Goal: Information Seeking & Learning: Find contact information

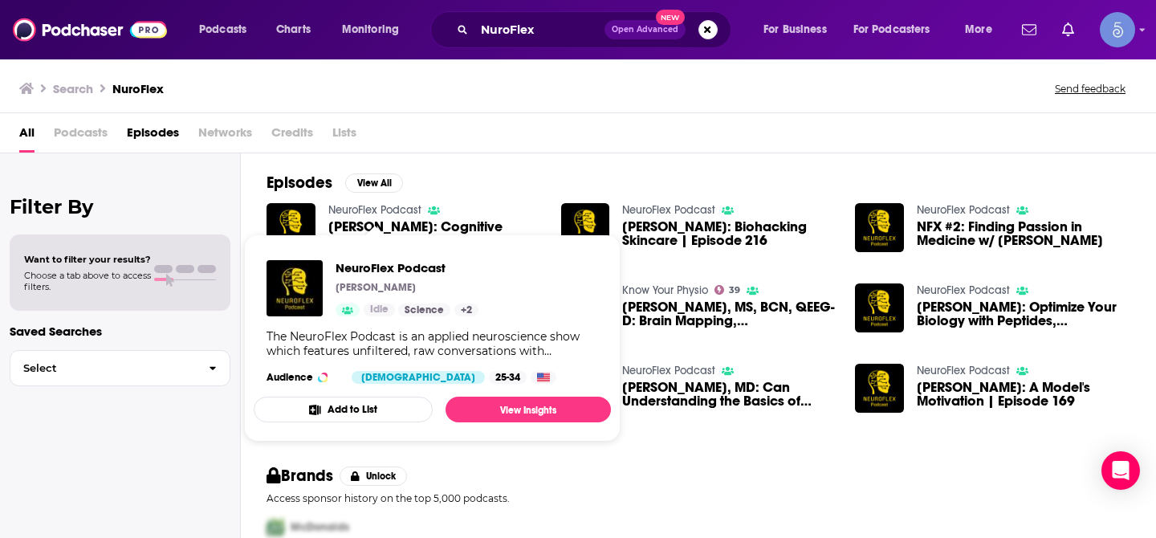
click at [404, 211] on link "NeuroFlex Podcast" at bounding box center [374, 210] width 93 height 14
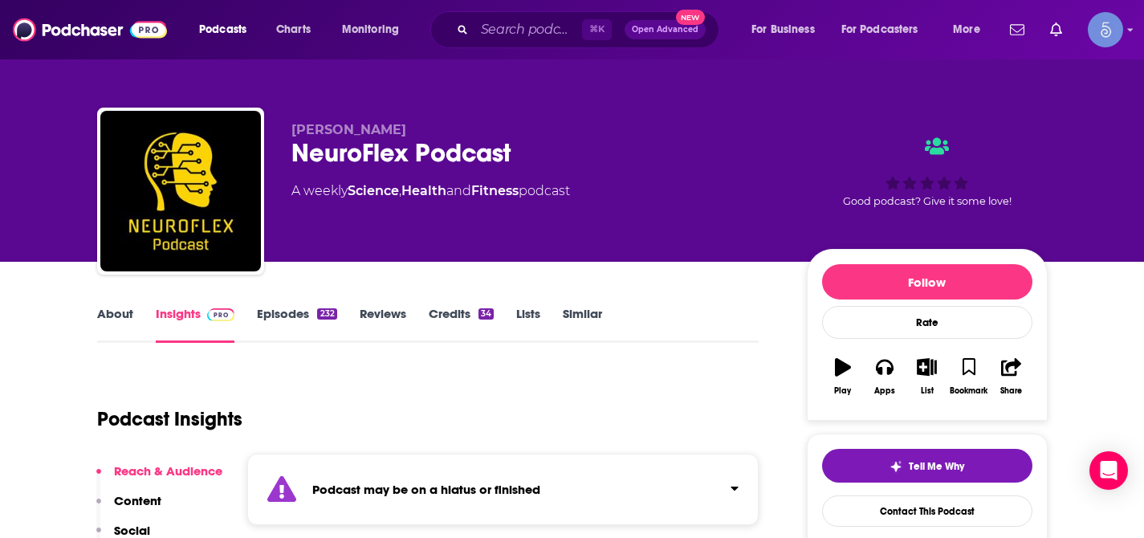
scroll to position [217, 0]
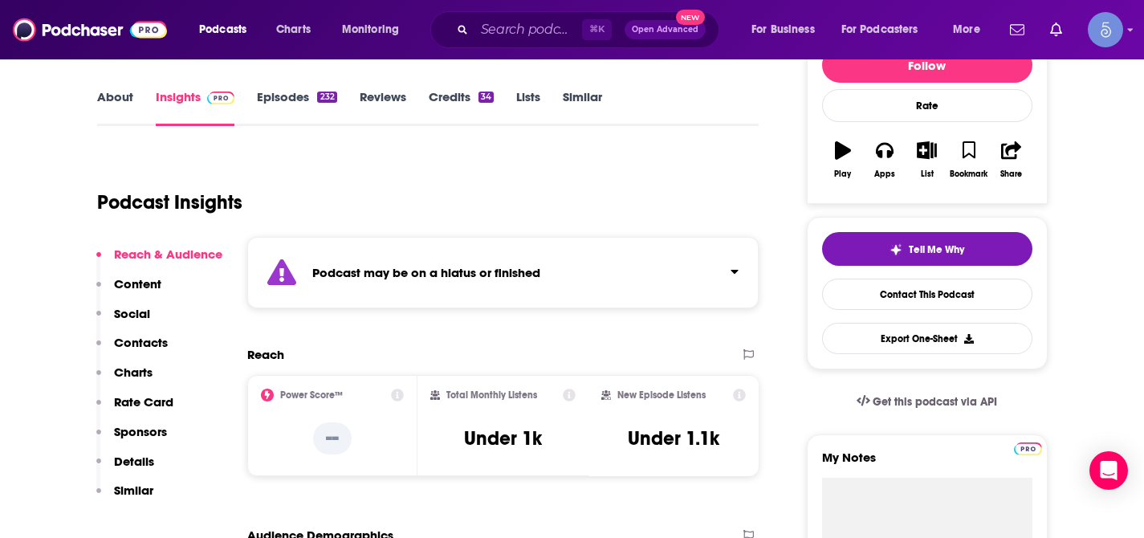
click at [737, 268] on icon "Click to expand status details" at bounding box center [734, 271] width 8 height 13
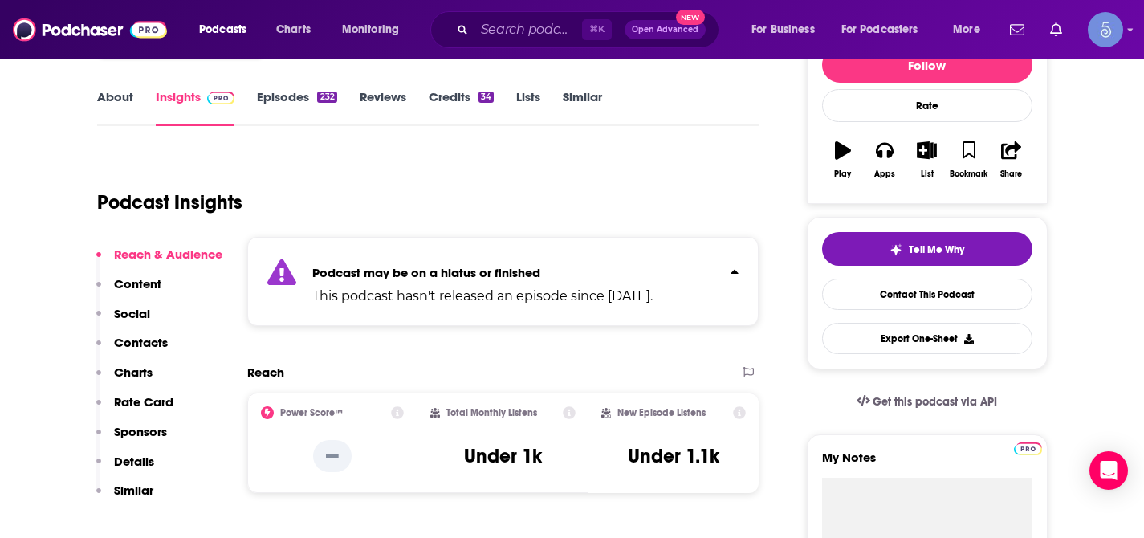
click at [737, 268] on icon "Click to expand status details" at bounding box center [734, 271] width 8 height 13
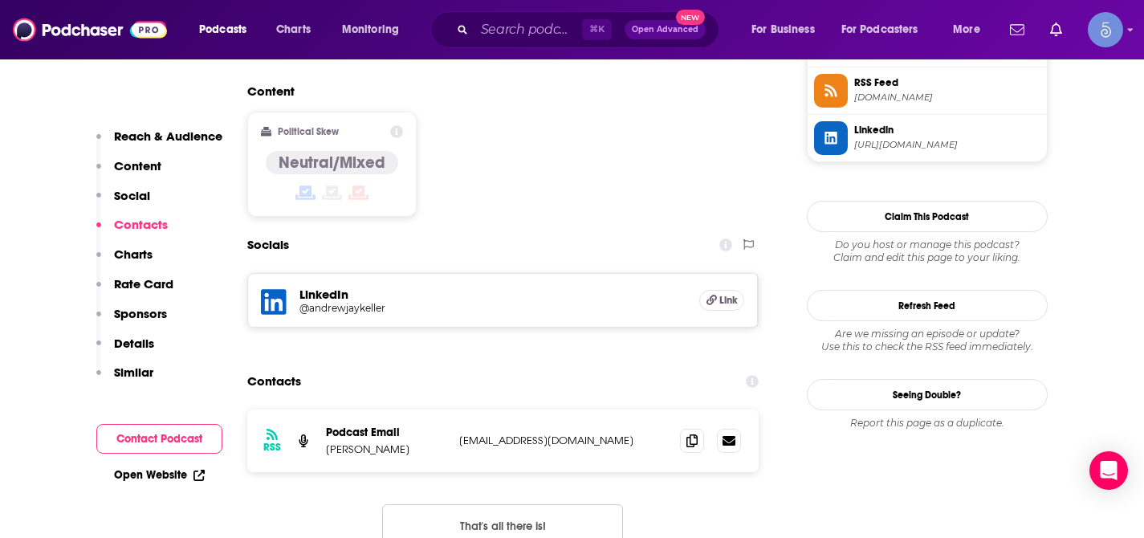
scroll to position [1351, 0]
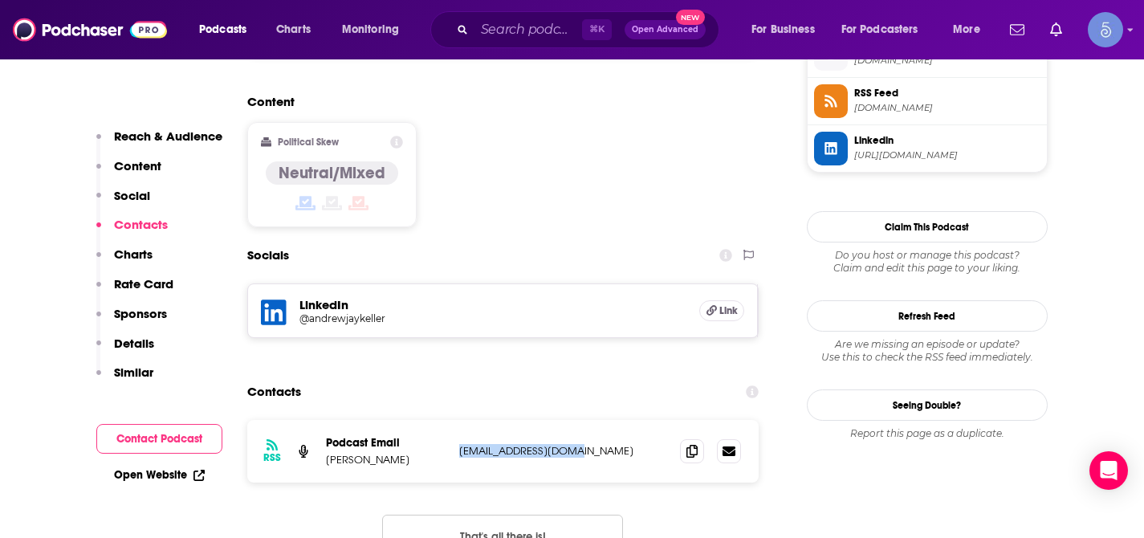
drag, startPoint x: 456, startPoint y: 373, endPoint x: 568, endPoint y: 376, distance: 112.4
click at [568, 420] on div "RSS Podcast Email [PERSON_NAME] [EMAIL_ADDRESS][DOMAIN_NAME] [EMAIL_ADDRESS][DO…" at bounding box center [503, 451] width 512 height 63
copy p "roscoeswetsuitpodcast"
click at [531, 36] on input "Search podcasts, credits, & more..." at bounding box center [528, 30] width 108 height 26
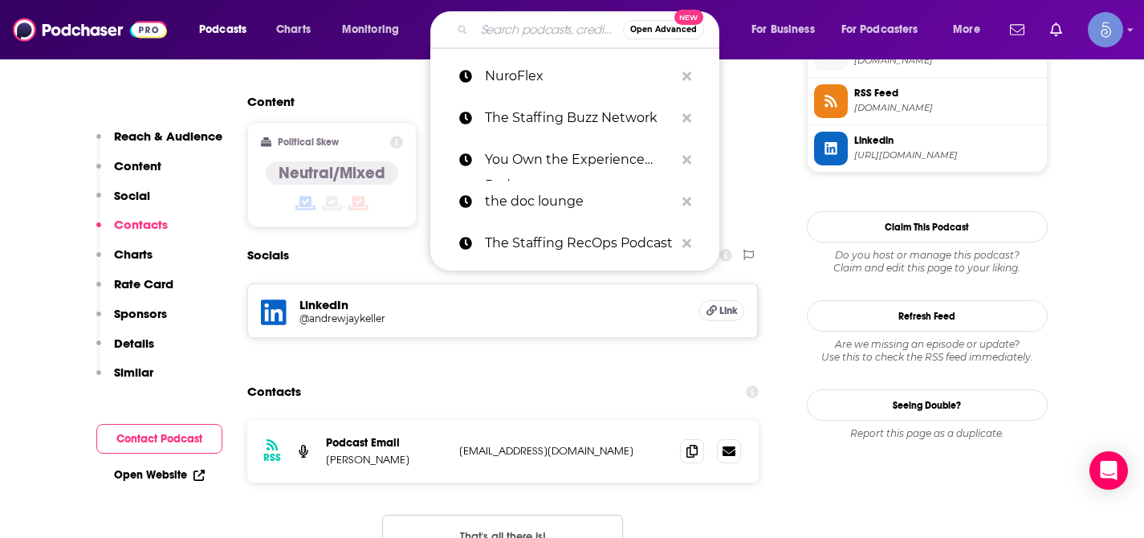
paste input "The Mental Health and Wellness Show"
type input "The Mental Health and Wellness Show"
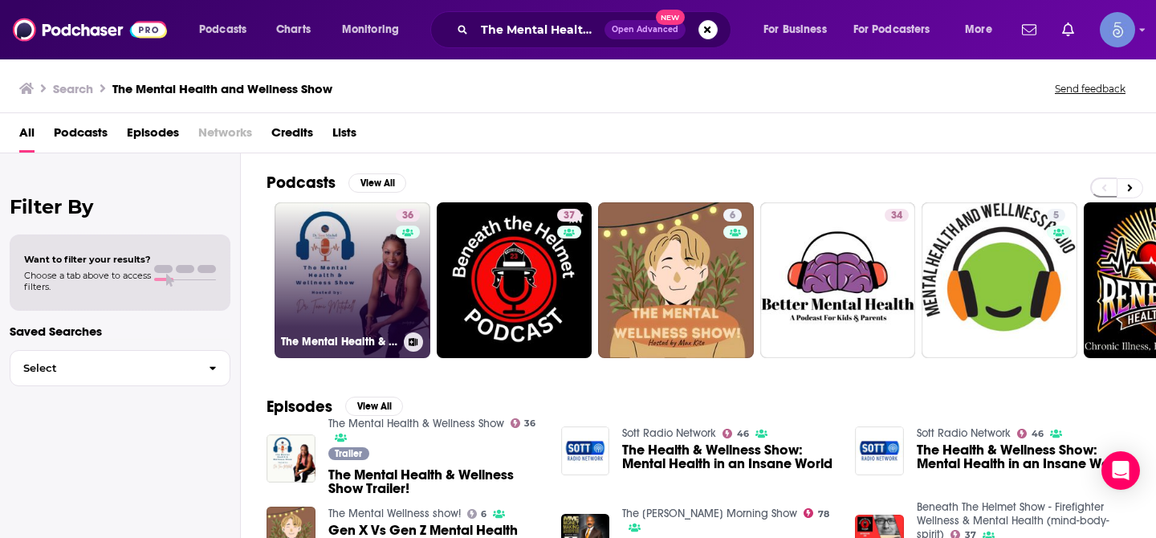
click at [348, 258] on link "36 The Mental Health & Wellness Show" at bounding box center [352, 280] width 156 height 156
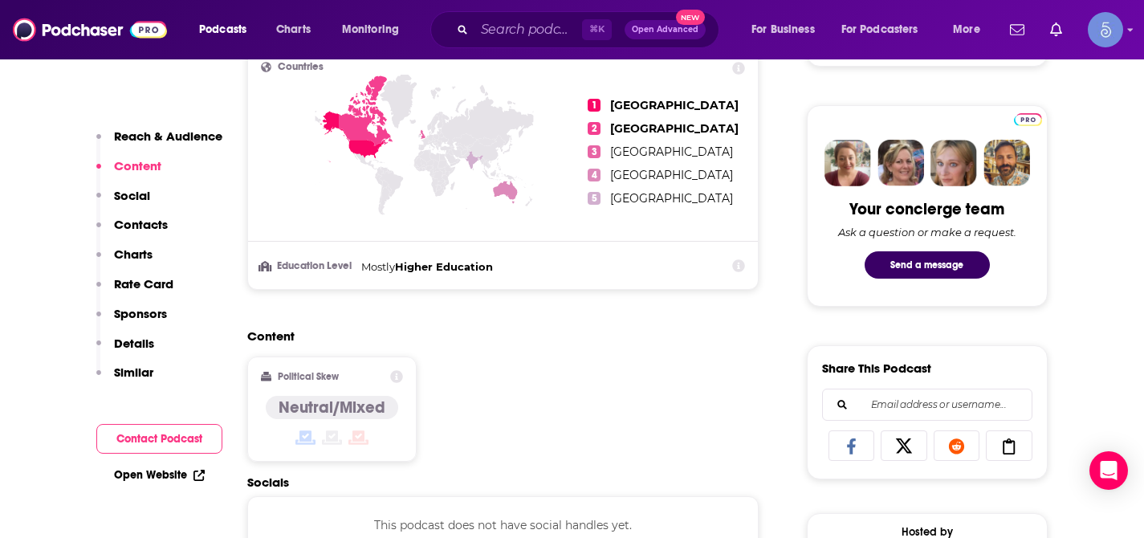
scroll to position [963, 0]
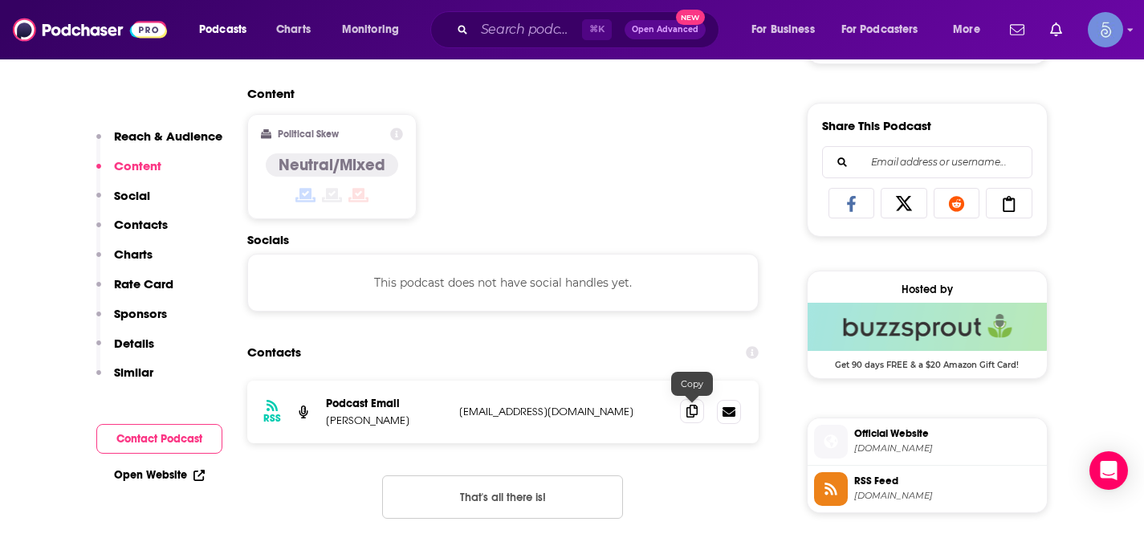
click at [695, 416] on icon at bounding box center [691, 410] width 11 height 13
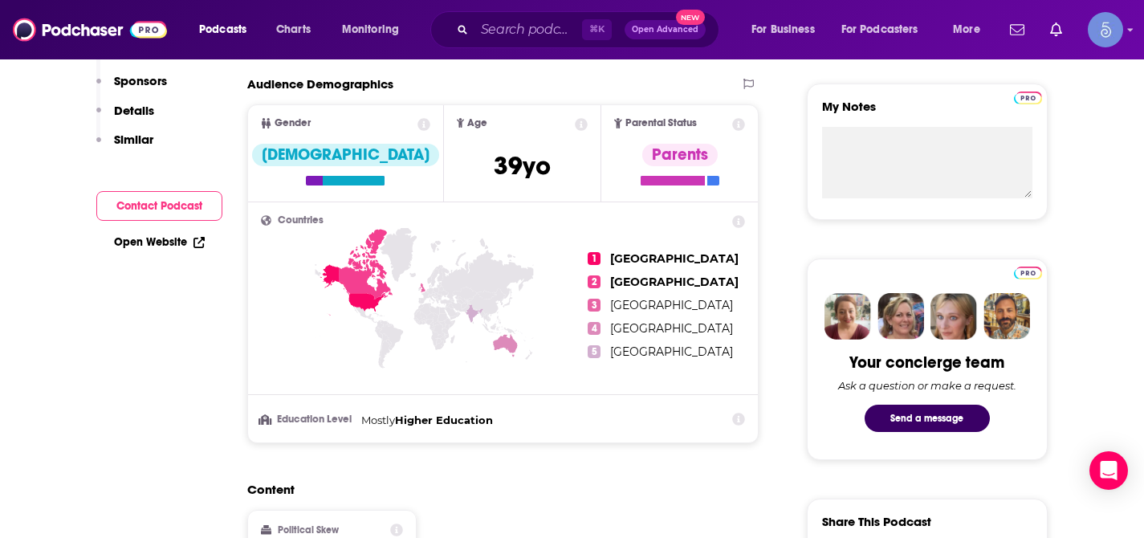
scroll to position [0, 0]
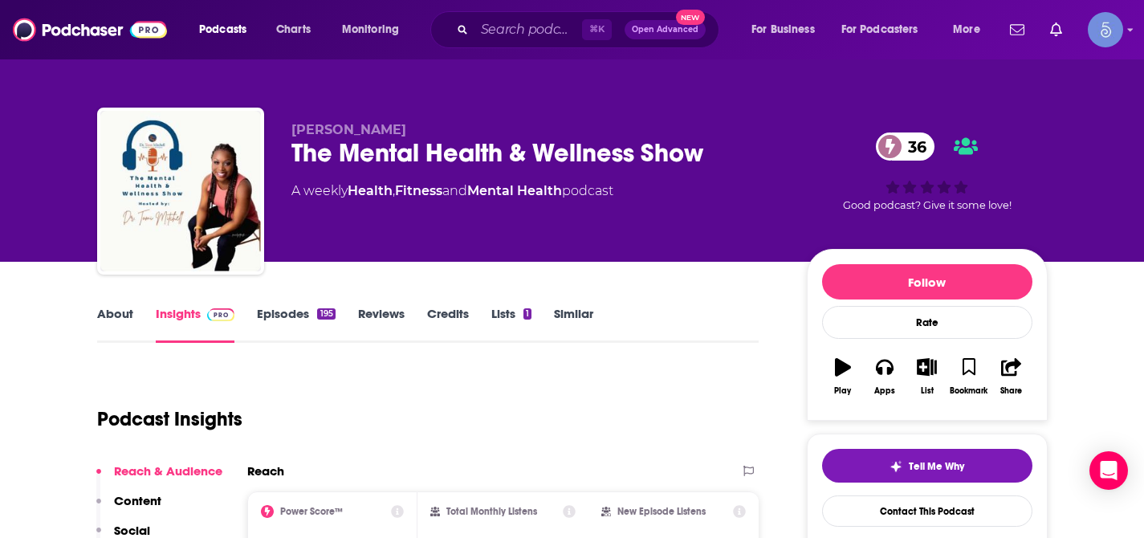
click at [108, 322] on link "About" at bounding box center [115, 324] width 36 height 37
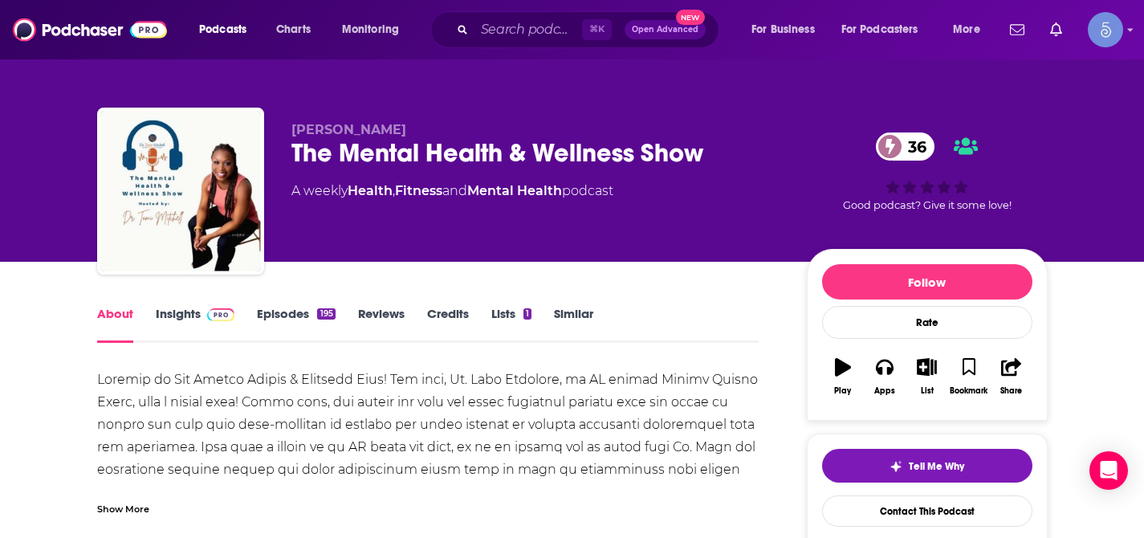
click at [194, 327] on link "Insights" at bounding box center [195, 324] width 79 height 37
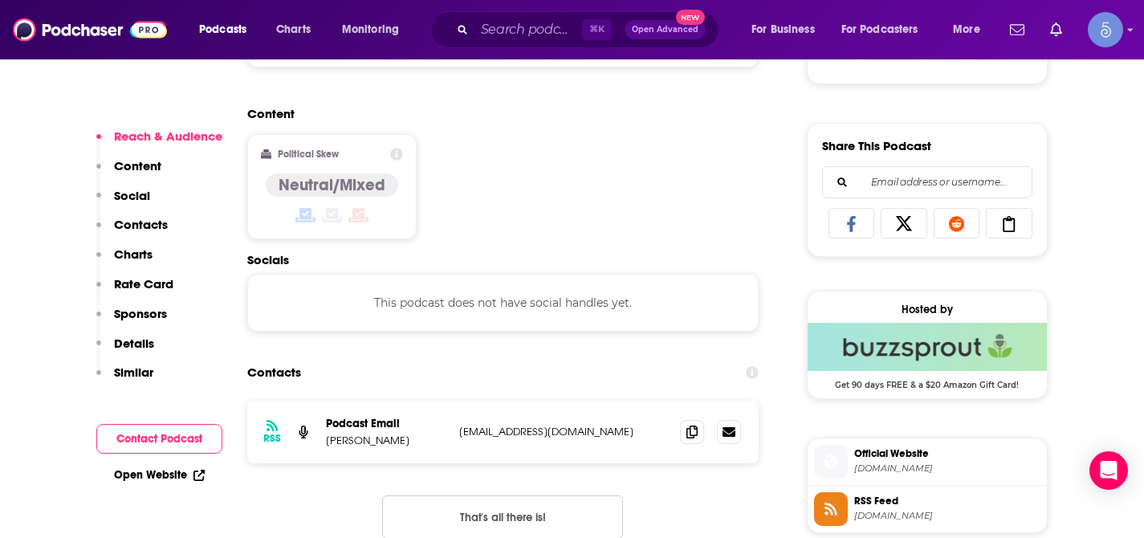
scroll to position [3894, 0]
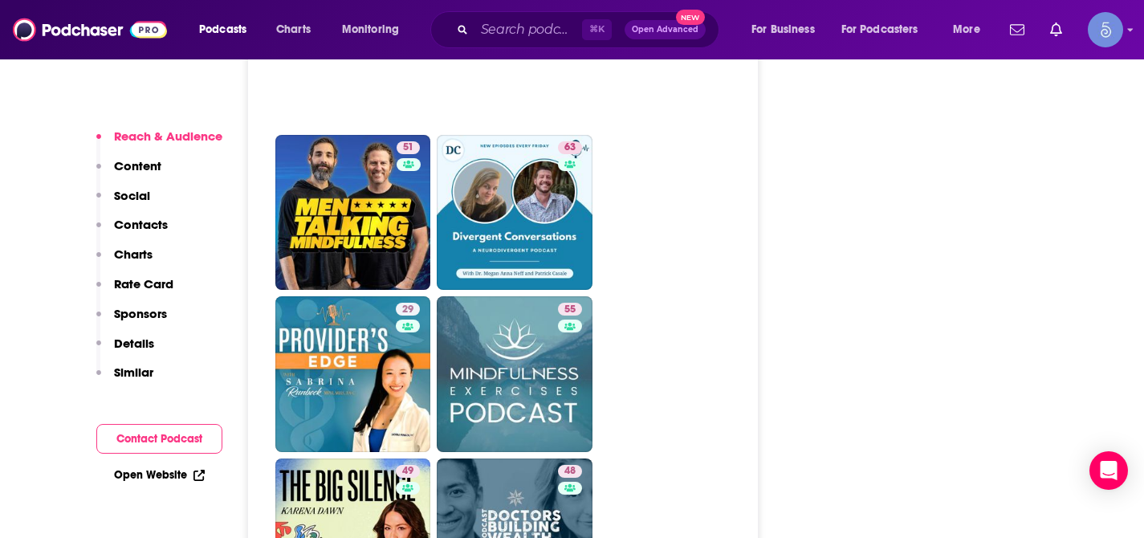
click at [148, 221] on p "Contacts" at bounding box center [141, 224] width 54 height 15
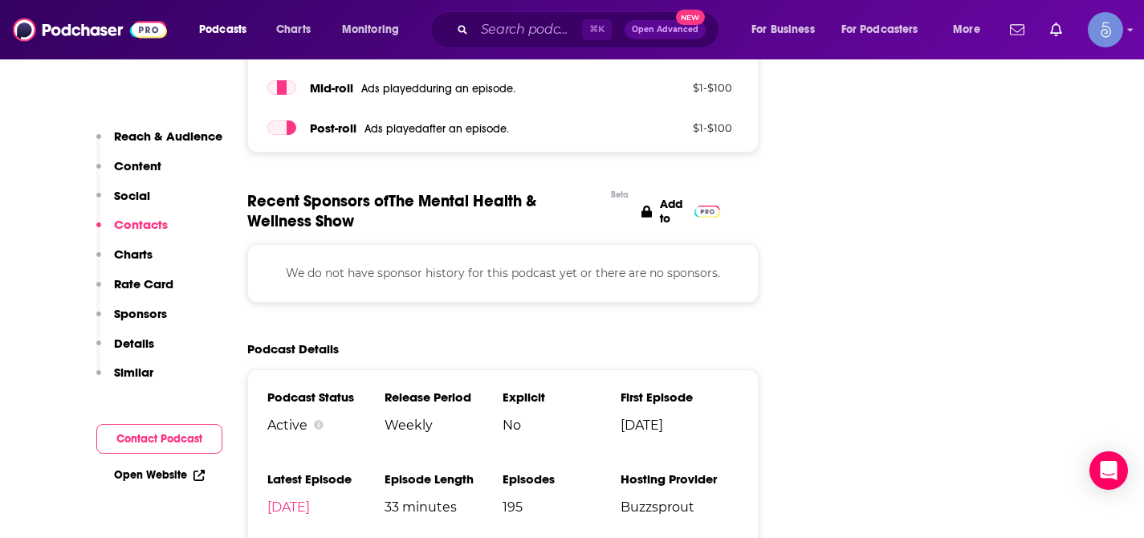
scroll to position [1077, 0]
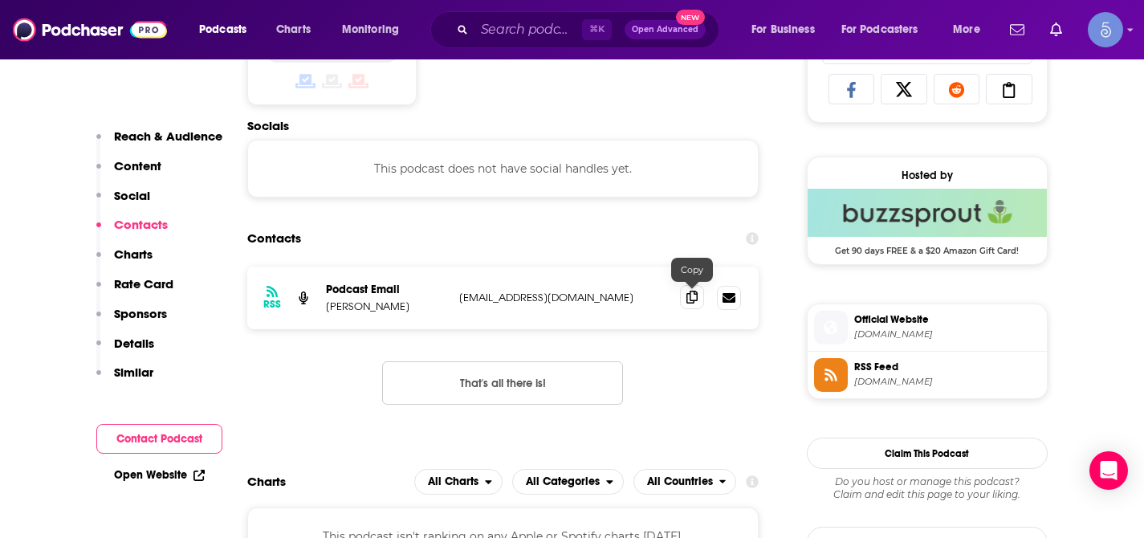
click at [696, 300] on icon at bounding box center [691, 296] width 11 height 13
click at [541, 38] on input "Search podcasts, credits, & more..." at bounding box center [528, 30] width 108 height 26
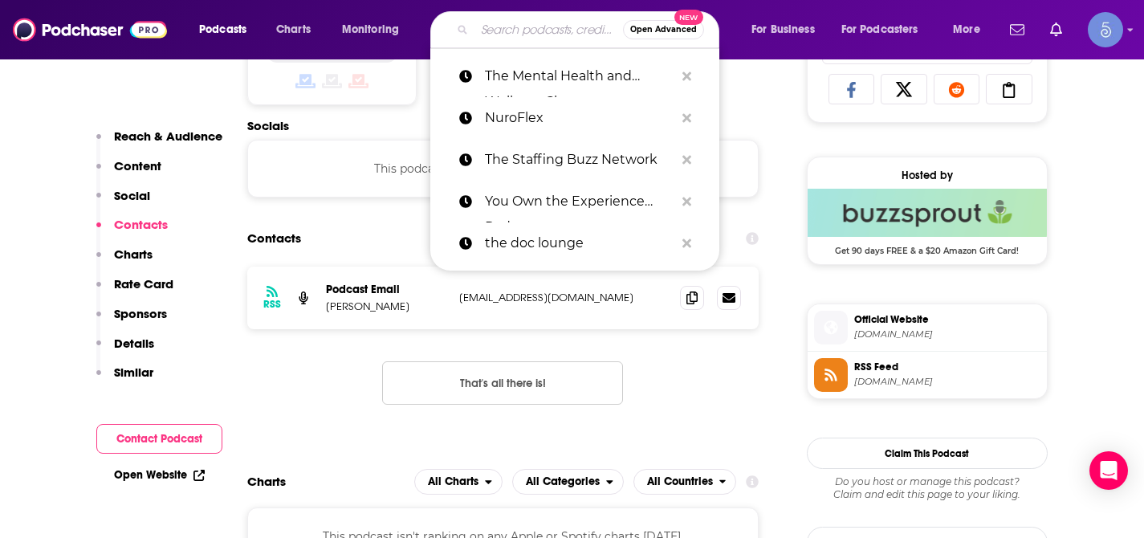
paste input "Mental Trainer Podcasts"
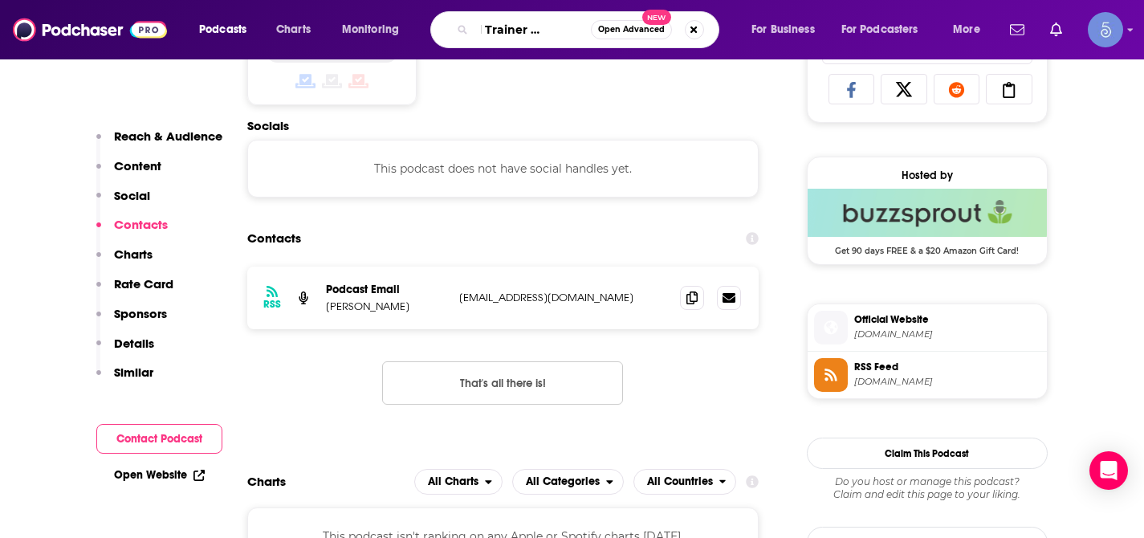
type input "Mental Trainer Podcast"
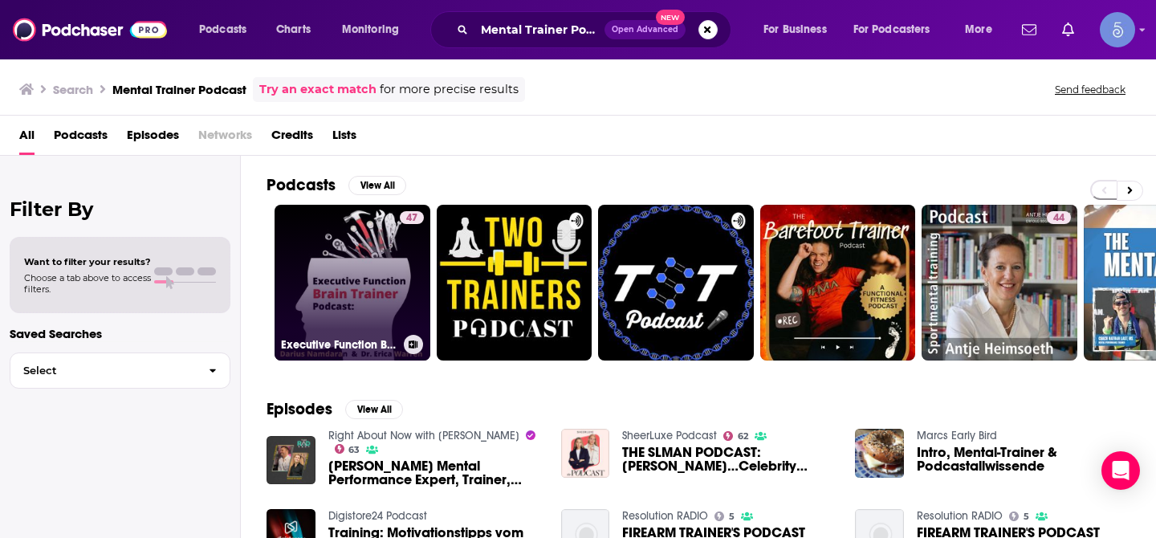
click at [355, 267] on link "47 Executive Function Brain Trainer Podcast" at bounding box center [352, 283] width 156 height 156
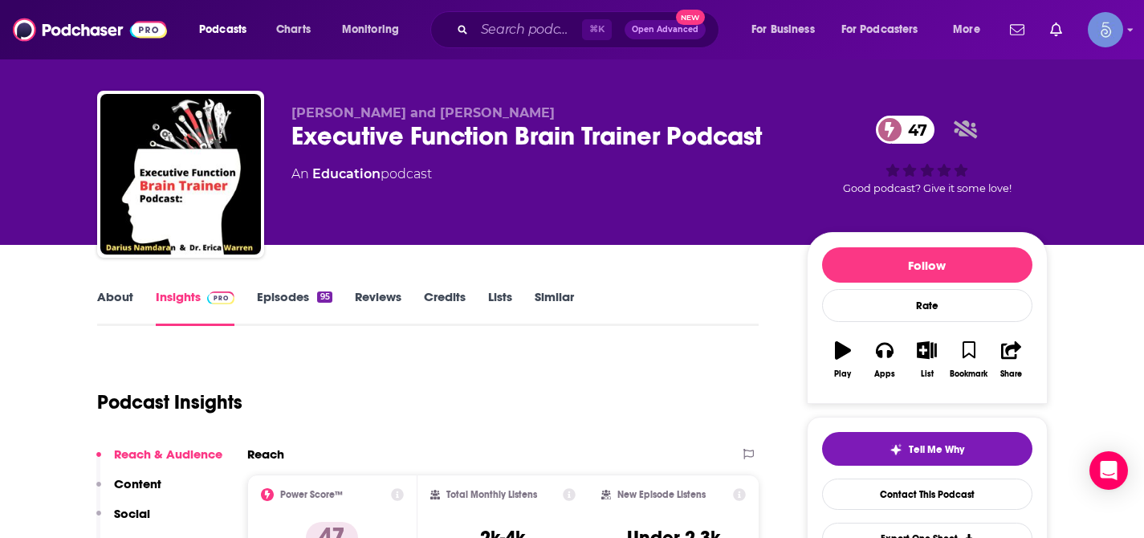
scroll to position [15, 0]
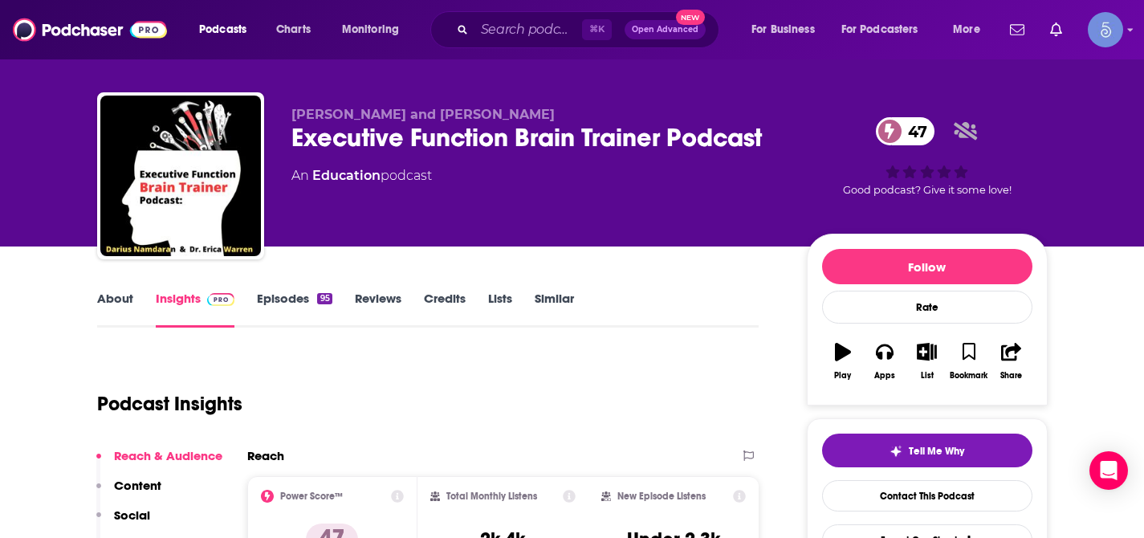
click at [121, 296] on link "About" at bounding box center [115, 308] width 36 height 37
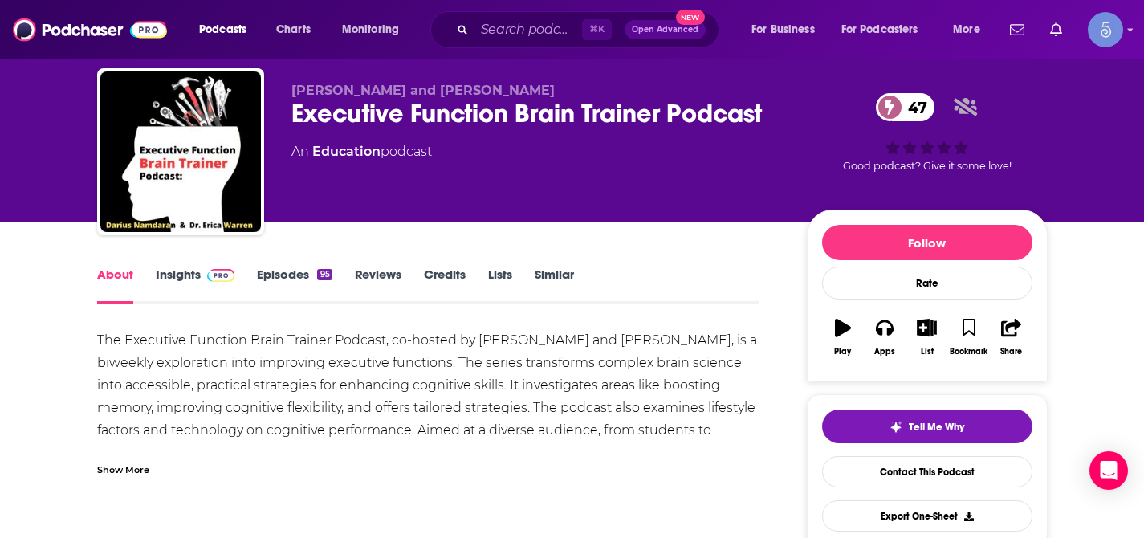
scroll to position [44, 0]
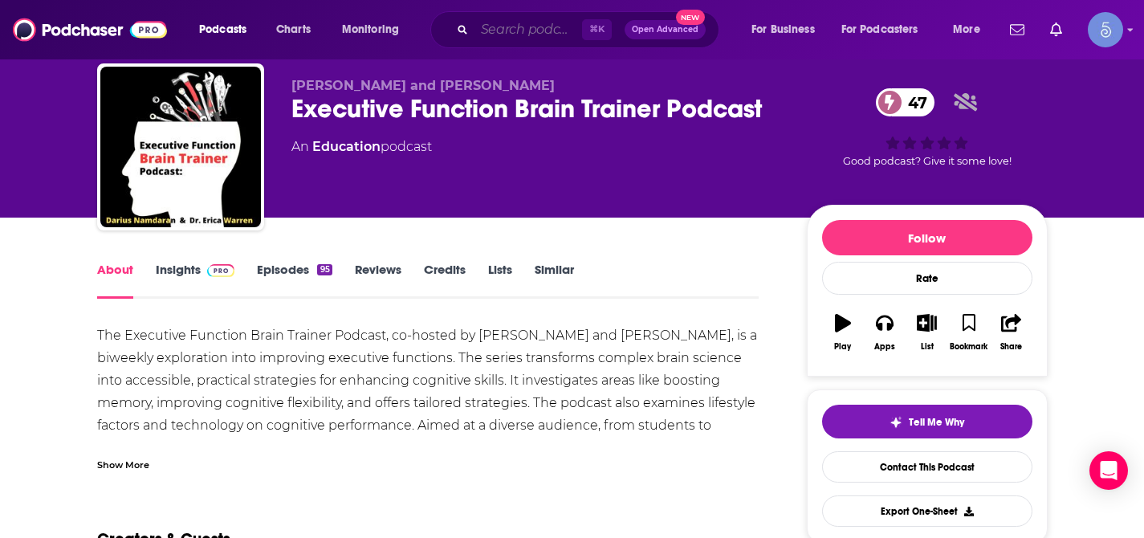
click at [545, 26] on input "Search podcasts, credits, & more..." at bounding box center [528, 30] width 108 height 26
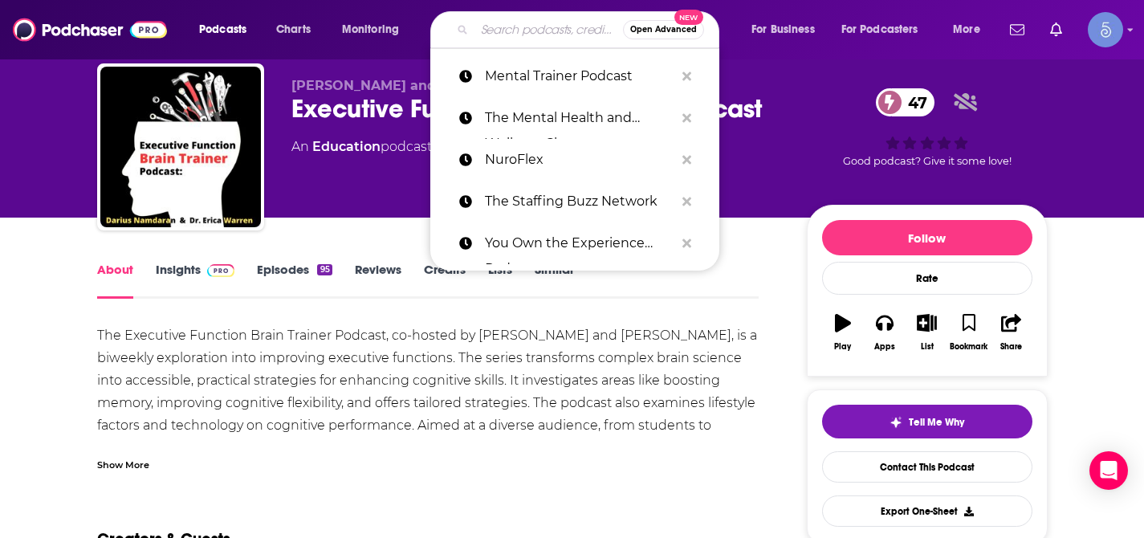
paste input "Behavioral Health [DATE]"
type input "Behavioral Health [DATE]"
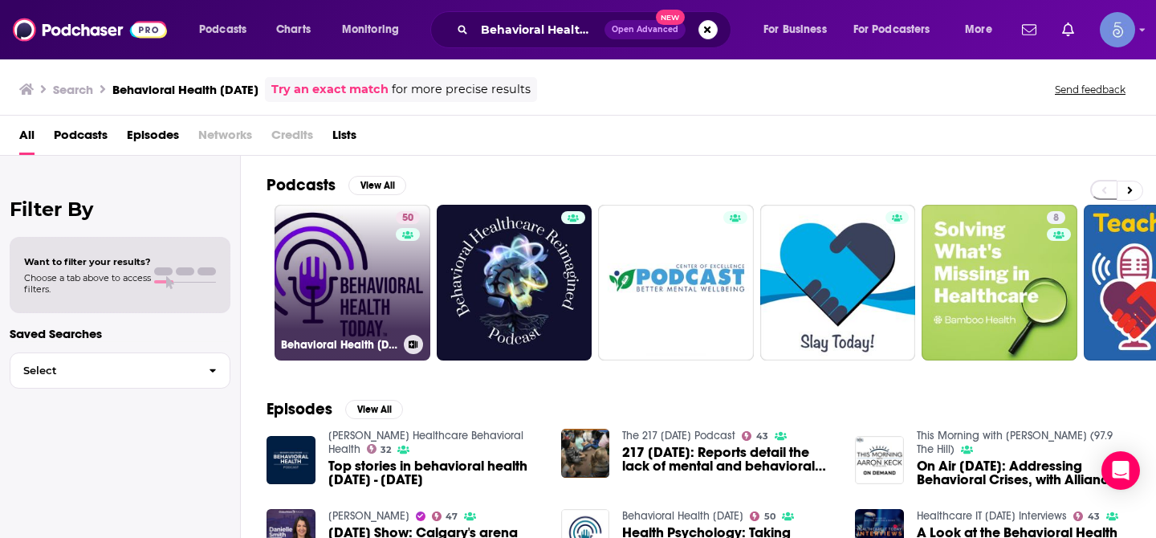
click at [354, 276] on link "50 Behavioral Health [DATE]" at bounding box center [352, 283] width 156 height 156
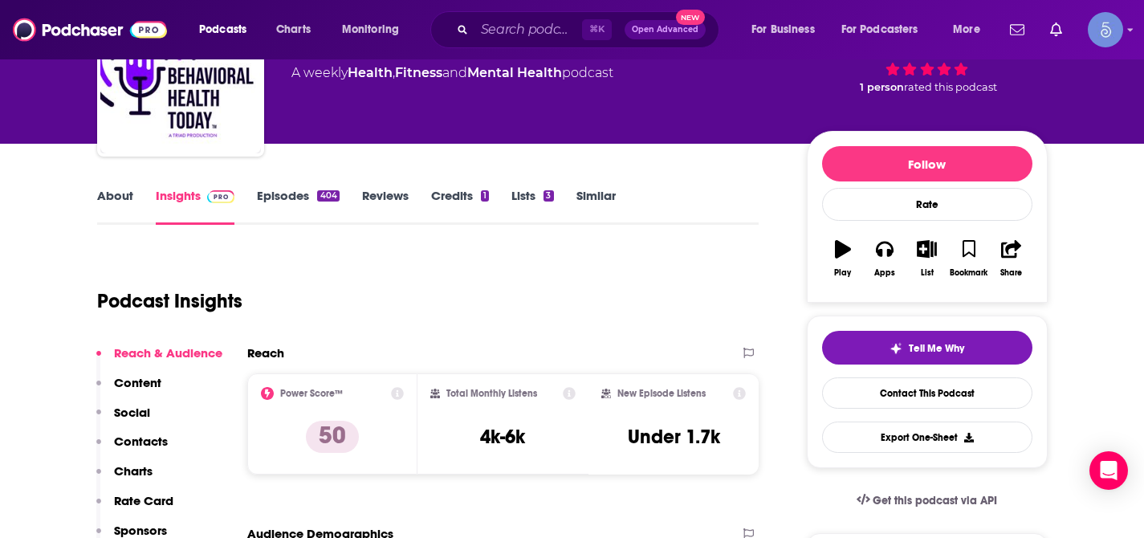
scroll to position [114, 0]
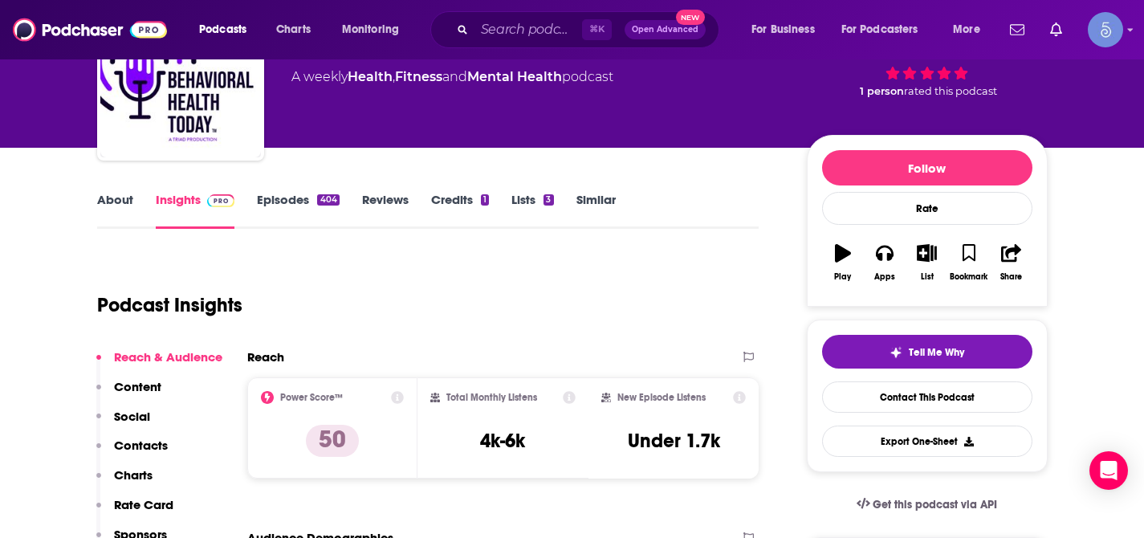
click at [113, 193] on link "About" at bounding box center [115, 210] width 36 height 37
